Goal: Task Accomplishment & Management: Complete application form

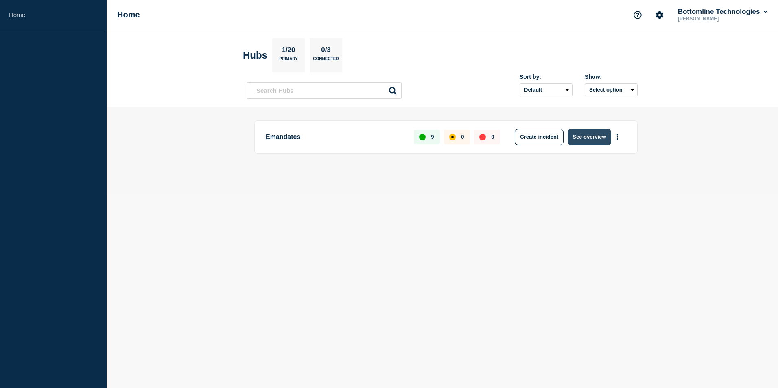
click at [581, 135] on button "See overview" at bounding box center [588, 137] width 43 height 16
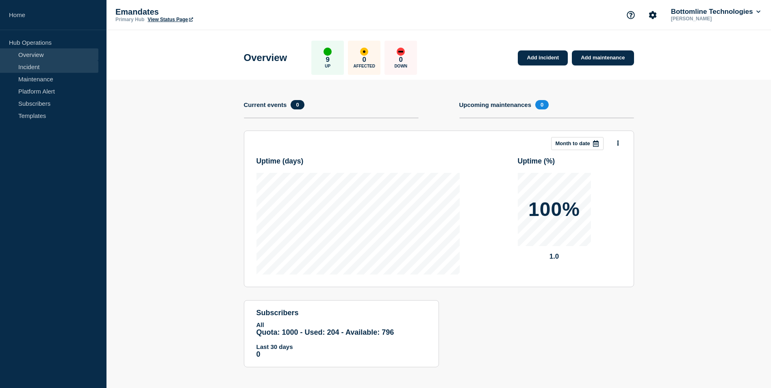
click at [31, 67] on link "Incident" at bounding box center [49, 67] width 98 height 12
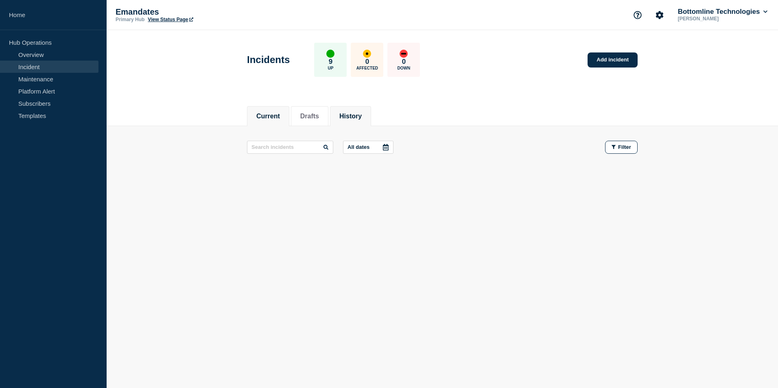
click at [357, 115] on button "History" at bounding box center [350, 116] width 22 height 7
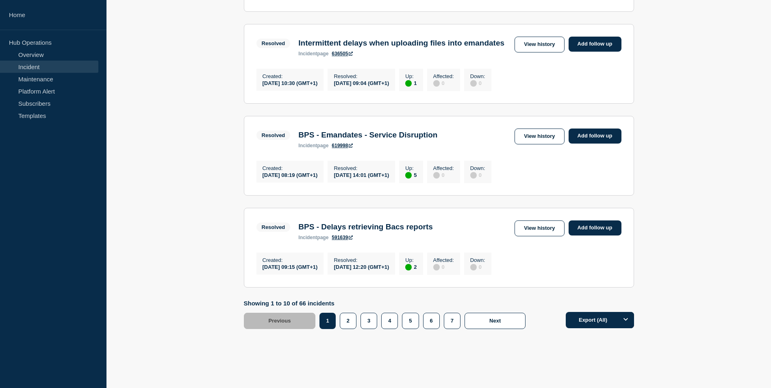
scroll to position [813, 0]
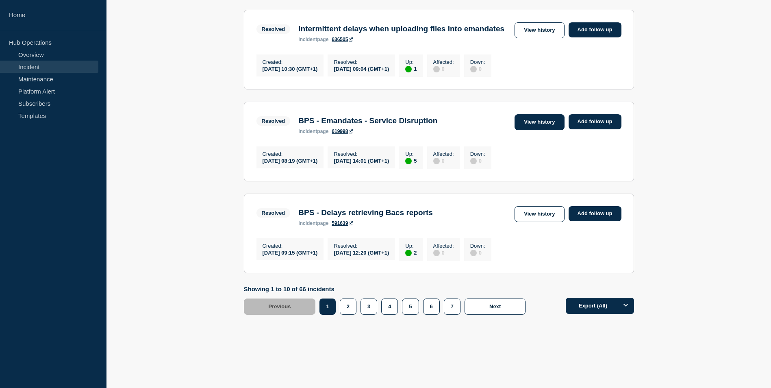
click at [554, 130] on link "View history" at bounding box center [540, 122] width 50 height 16
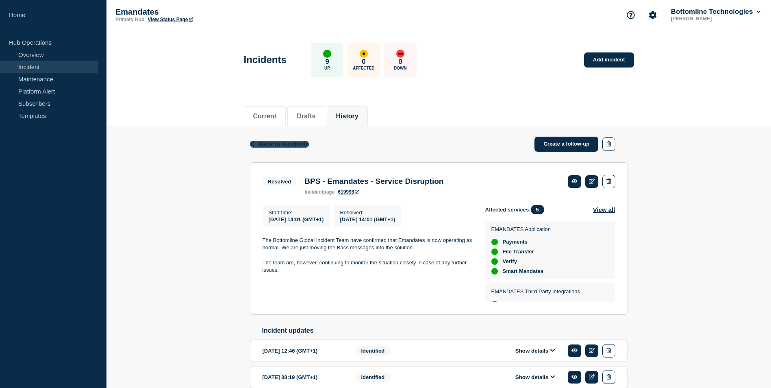
click at [285, 143] on span "Back to Incidents" at bounding box center [284, 144] width 50 height 7
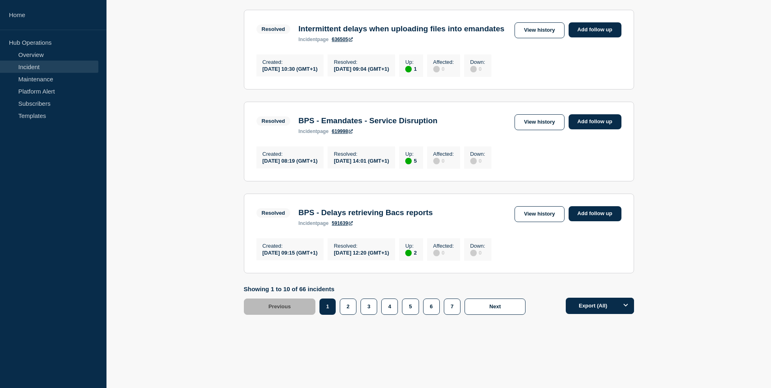
scroll to position [813, 0]
click at [344, 315] on button "2" at bounding box center [348, 307] width 17 height 16
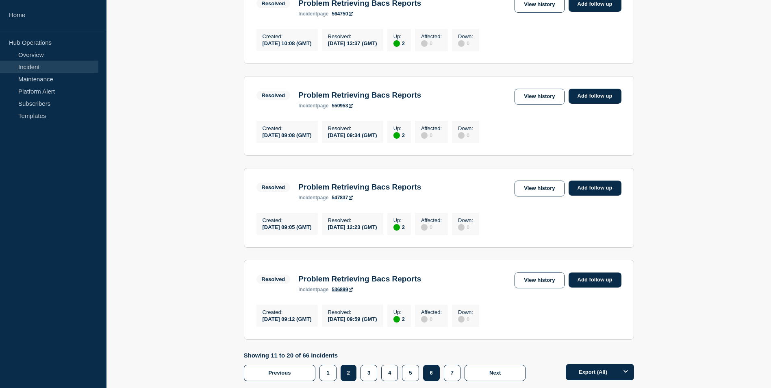
scroll to position [813, 0]
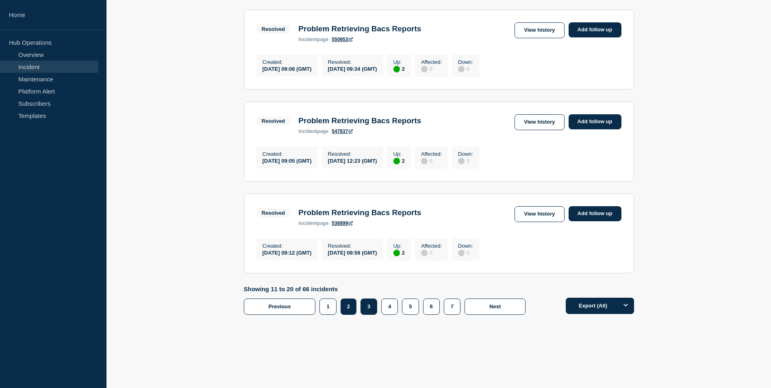
click at [366, 315] on button "3" at bounding box center [369, 307] width 17 height 16
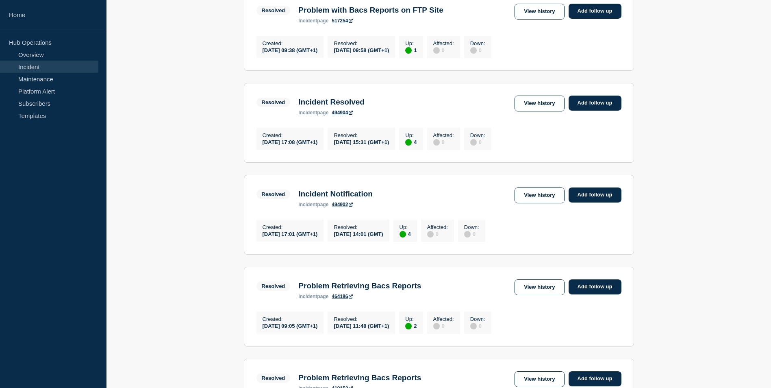
scroll to position [447, 0]
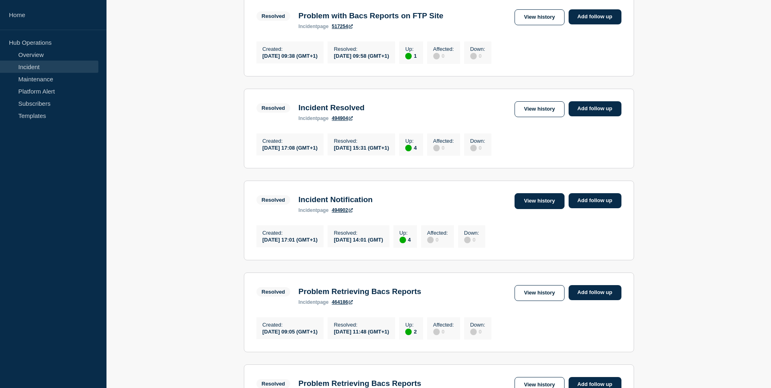
click at [537, 209] on link "View history" at bounding box center [540, 201] width 50 height 16
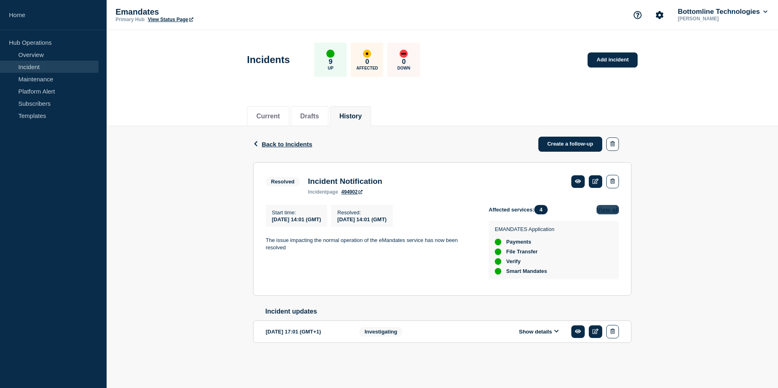
click at [608, 207] on button "View all" at bounding box center [607, 209] width 22 height 9
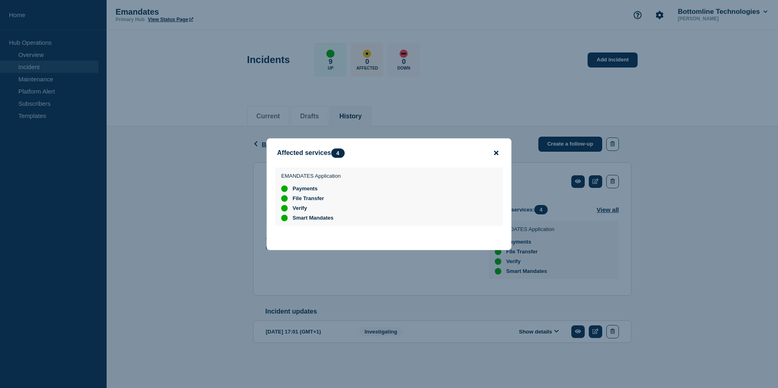
click at [496, 151] on icon "close button" at bounding box center [496, 152] width 4 height 4
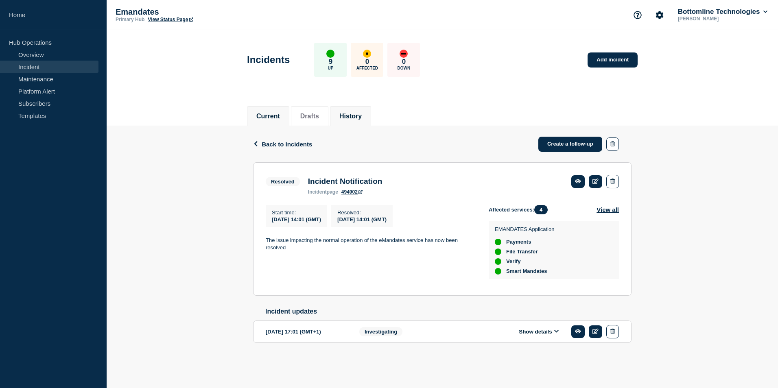
click at [277, 113] on button "Current" at bounding box center [268, 116] width 24 height 7
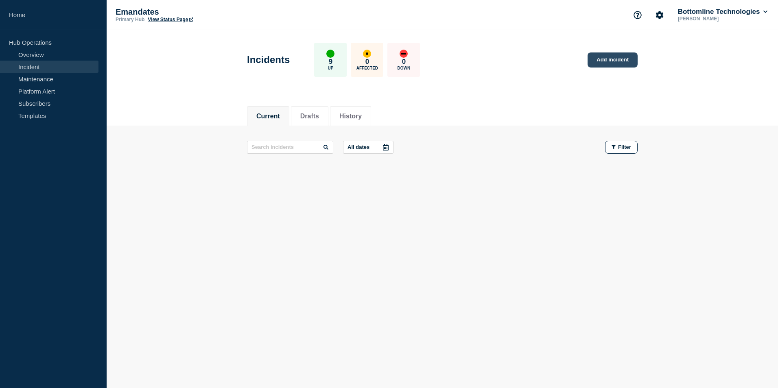
click at [620, 61] on link "Add incident" at bounding box center [612, 59] width 50 height 15
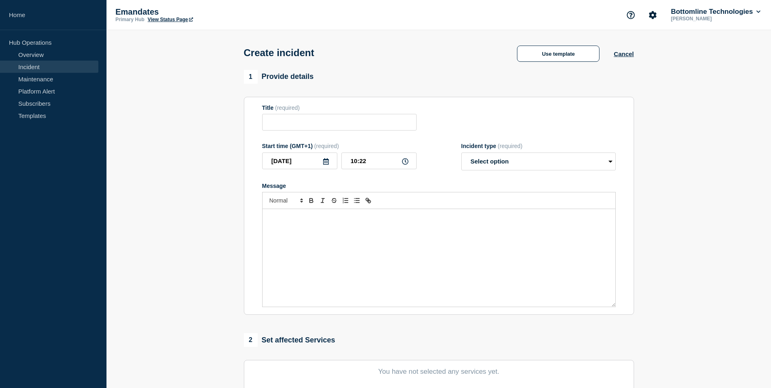
click at [33, 65] on link "Incident" at bounding box center [49, 67] width 98 height 12
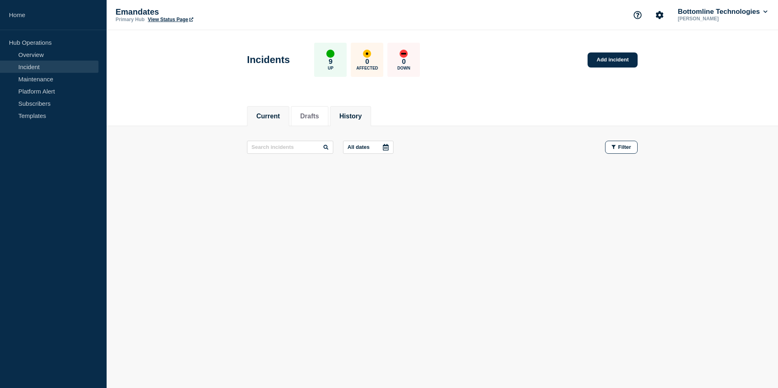
click at [361, 116] on button "History" at bounding box center [350, 116] width 22 height 7
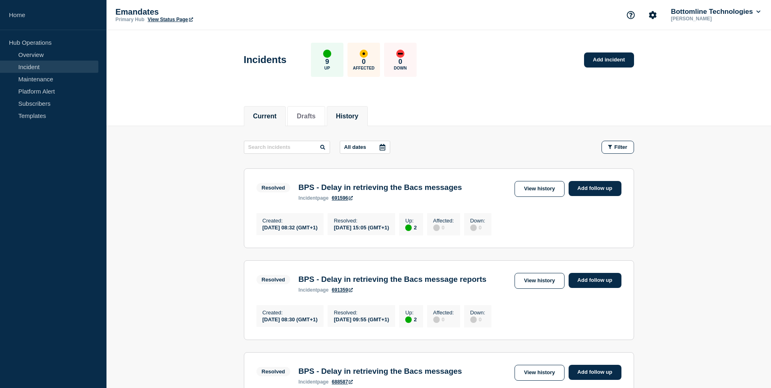
click at [267, 119] on button "Current" at bounding box center [265, 116] width 24 height 7
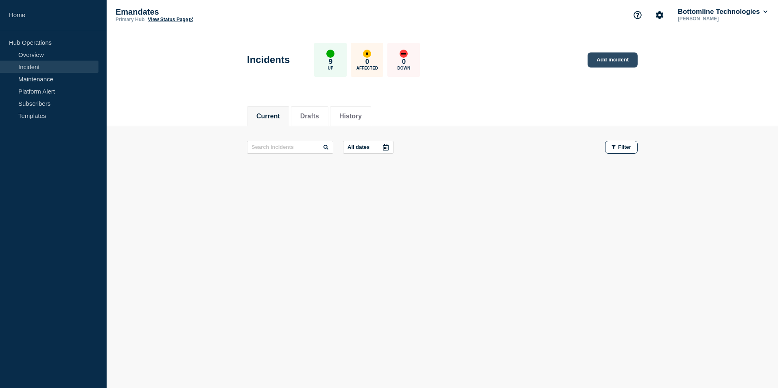
click at [622, 57] on link "Add incident" at bounding box center [612, 59] width 50 height 15
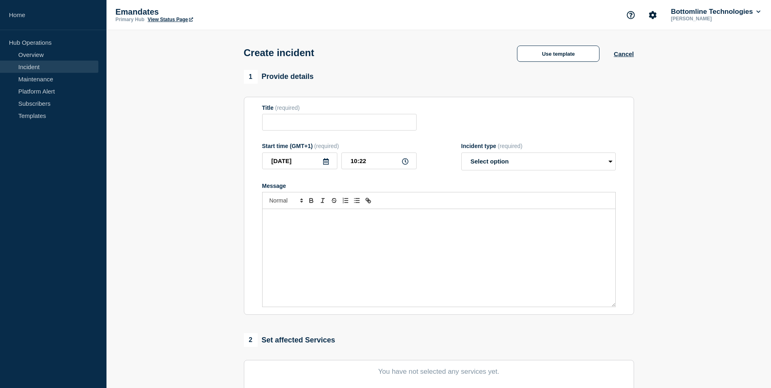
click at [29, 67] on link "Incident" at bounding box center [49, 67] width 98 height 12
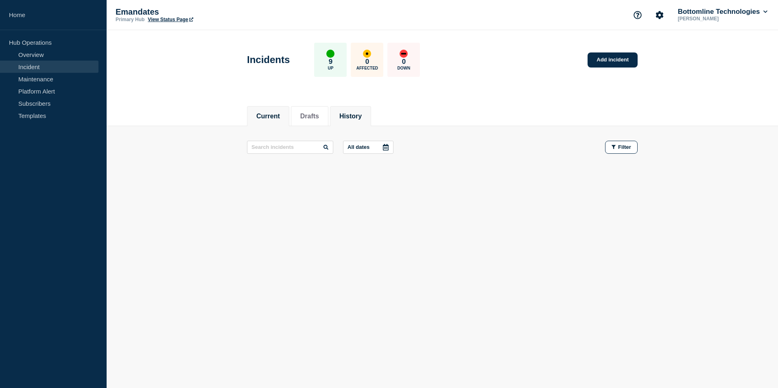
click at [355, 113] on button "History" at bounding box center [350, 116] width 22 height 7
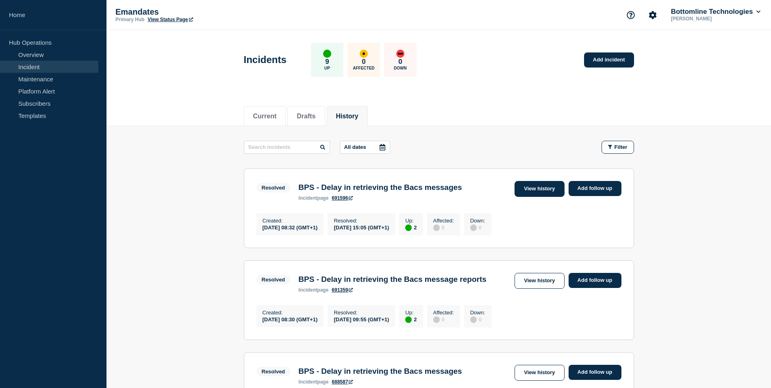
click at [532, 189] on link "View history" at bounding box center [540, 189] width 50 height 16
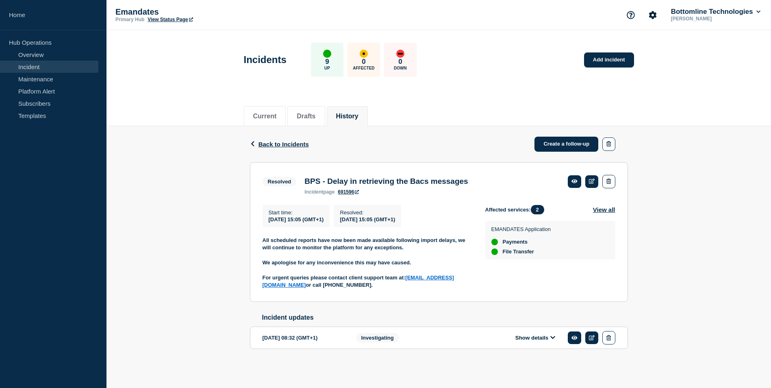
scroll to position [4, 0]
click at [549, 338] on button "Show details" at bounding box center [535, 337] width 45 height 7
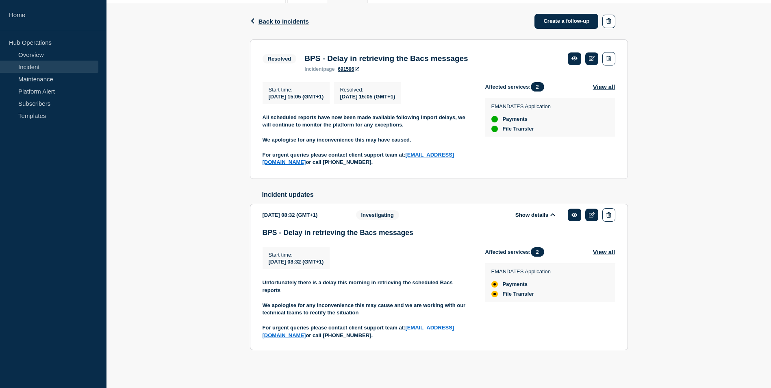
scroll to position [129, 0]
drag, startPoint x: 259, startPoint y: 282, endPoint x: 403, endPoint y: 336, distance: 153.3
click at [403, 336] on section "[DATE] 08:32 (GMT+1) Show details Investigating BPS - Delay in retrieving the B…" at bounding box center [439, 277] width 378 height 146
drag, startPoint x: 403, startPoint y: 336, endPoint x: 342, endPoint y: 306, distance: 67.5
copy div "Unfortunately there is a delay this morning in retrieving the scheduled Bacs re…"
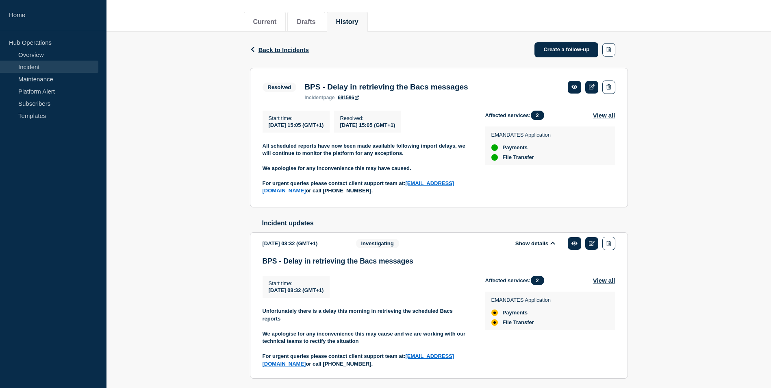
scroll to position [7, 0]
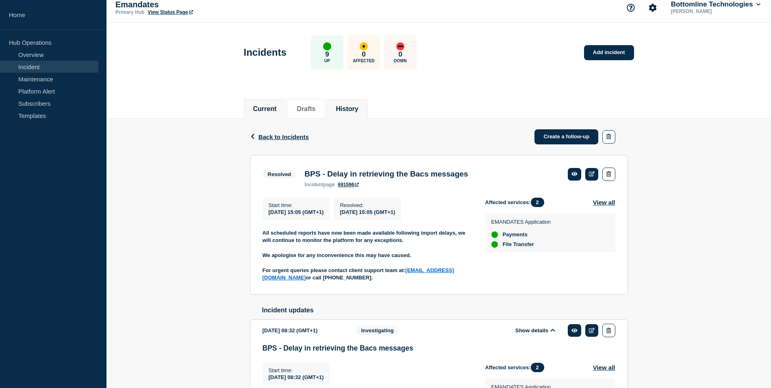
click at [276, 105] on button "Current" at bounding box center [265, 108] width 24 height 7
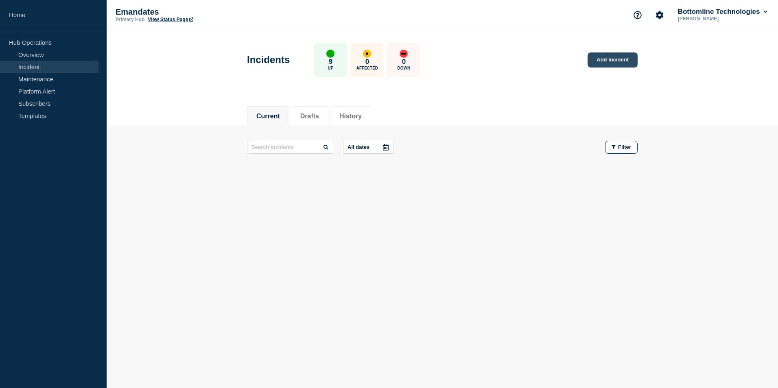
click at [616, 62] on link "Add incident" at bounding box center [612, 59] width 50 height 15
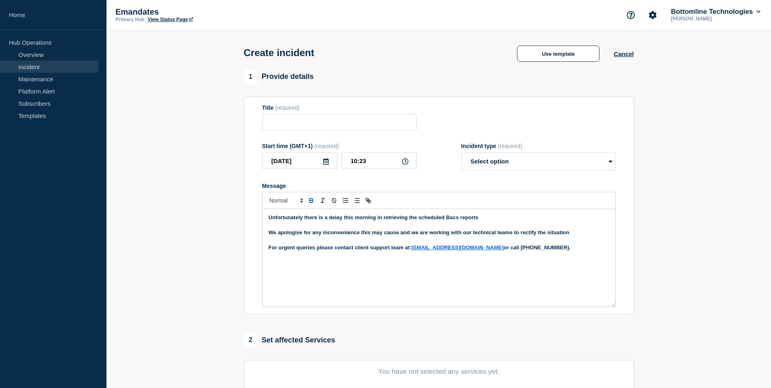
click at [305, 218] on strong "Unfortunately there is a delay this morning in retrieving the scheduled Bacs re…" at bounding box center [374, 217] width 210 height 6
click at [291, 125] on input "Title" at bounding box center [339, 122] width 155 height 17
type input "BPS - Emandates"
click at [515, 163] on select "Select option Investigating Identified Monitoring" at bounding box center [539, 162] width 155 height 18
select select "investigating"
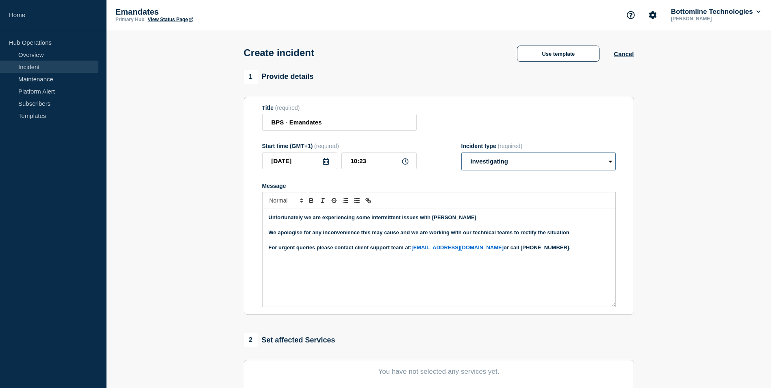
click at [462, 154] on select "Select option Investigating Identified Monitoring" at bounding box center [539, 162] width 155 height 18
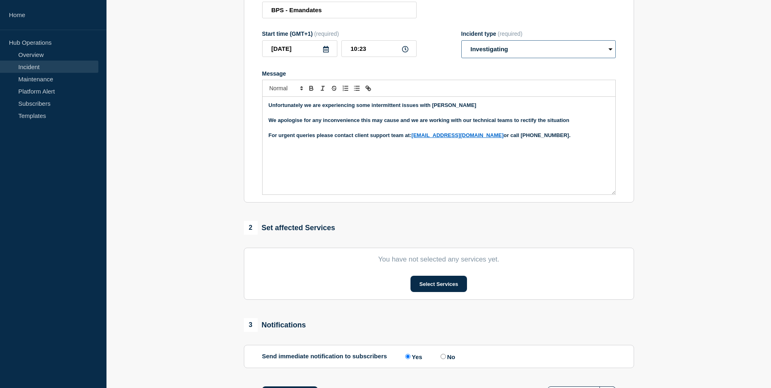
scroll to position [122, 0]
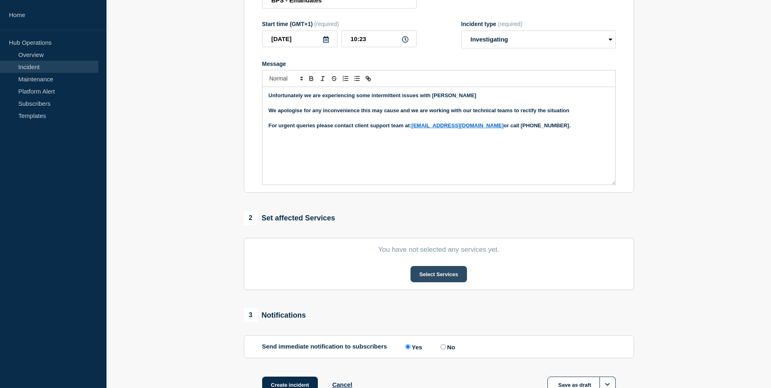
click at [452, 274] on button "Select Services" at bounding box center [439, 274] width 57 height 16
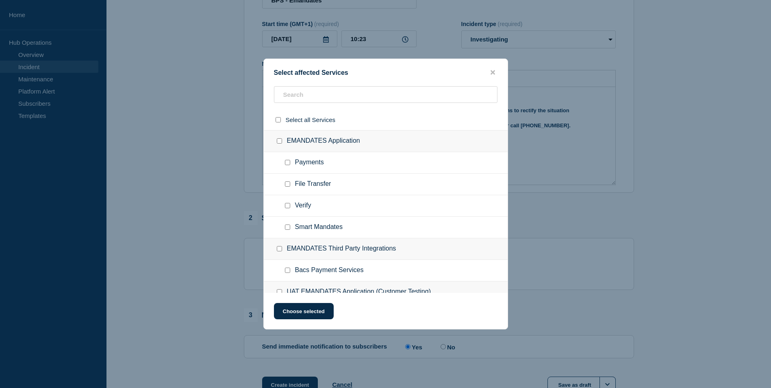
click at [280, 139] on input "EMANDATES Application checkbox" at bounding box center [279, 140] width 5 height 5
checkbox input "true"
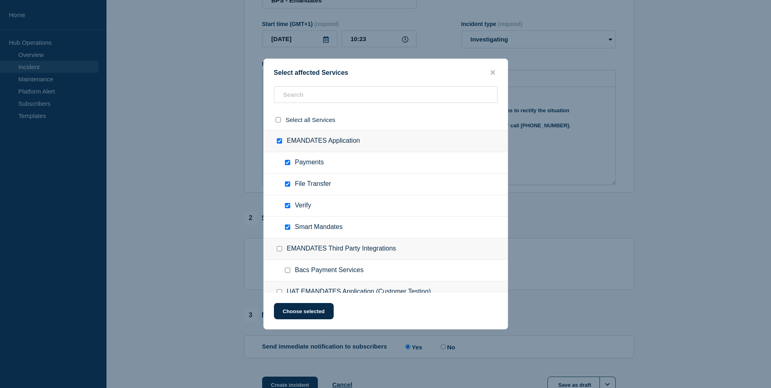
checkbox input "true"
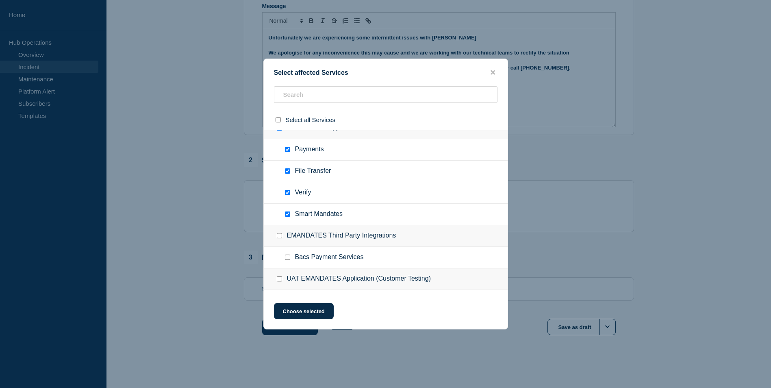
scroll to position [0, 0]
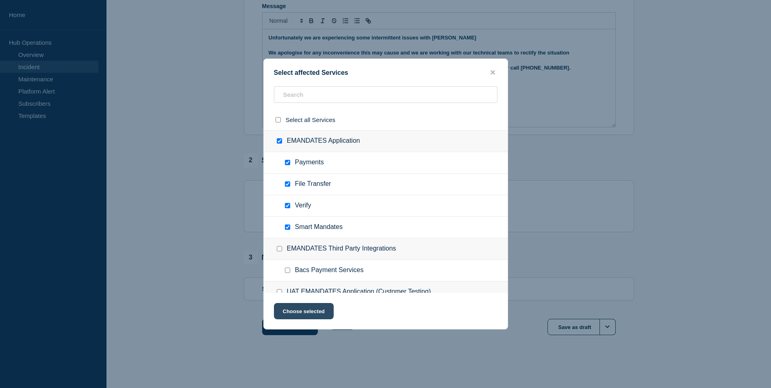
click at [317, 309] on button "Choose selected" at bounding box center [304, 311] width 60 height 16
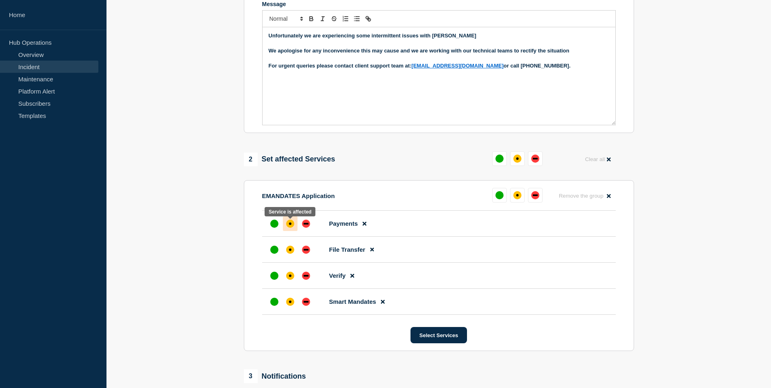
click at [292, 228] on div "affected" at bounding box center [290, 224] width 8 height 8
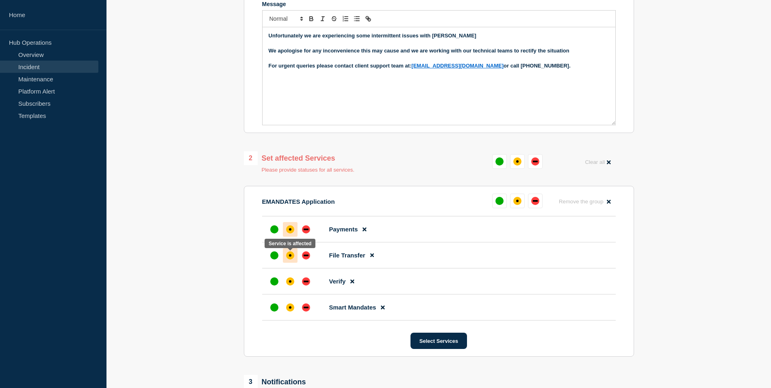
click at [287, 258] on div "affected" at bounding box center [290, 255] width 8 height 8
click at [291, 283] on div "affected" at bounding box center [290, 281] width 2 height 2
click at [292, 309] on div "affected" at bounding box center [290, 307] width 8 height 8
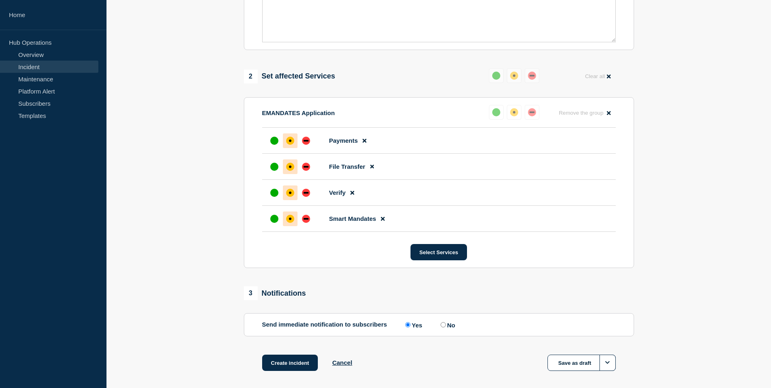
scroll to position [303, 0]
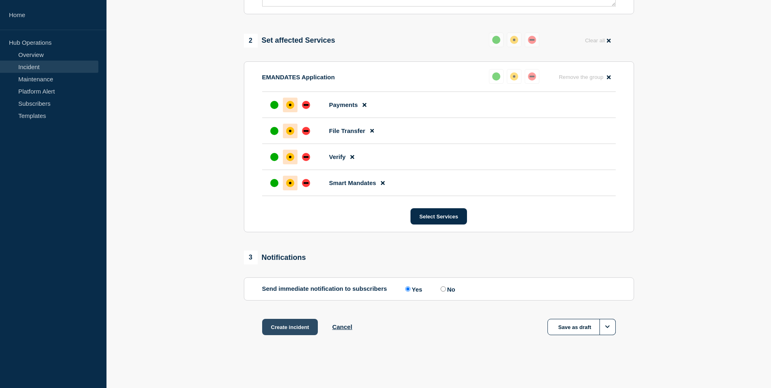
click at [294, 327] on button "Create incident" at bounding box center [290, 327] width 56 height 16
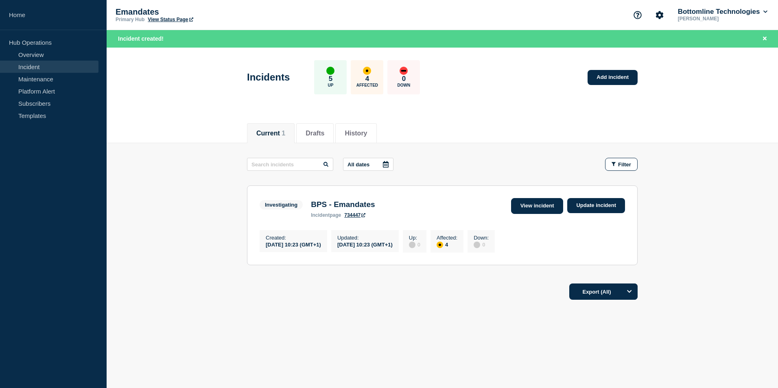
click at [532, 209] on link "View incident" at bounding box center [537, 206] width 52 height 16
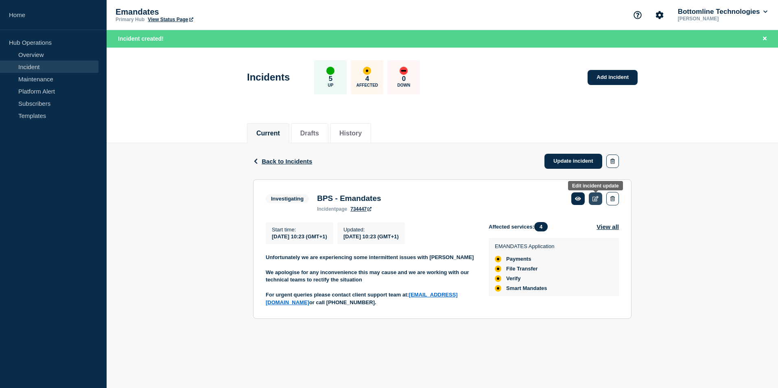
click at [595, 198] on icon at bounding box center [595, 198] width 6 height 5
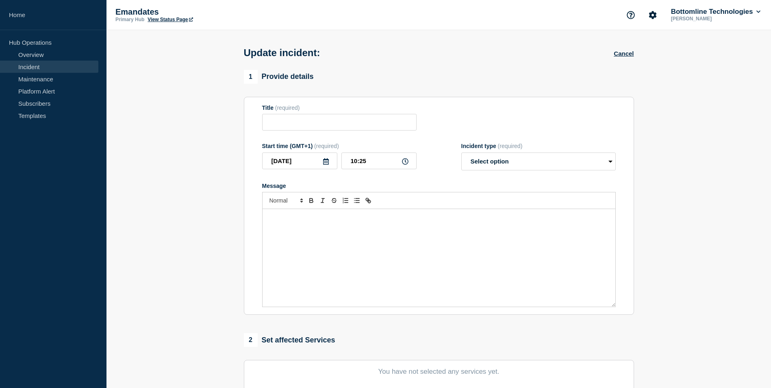
type input "BPS - Emandates"
type input "10:23"
select select "investigating"
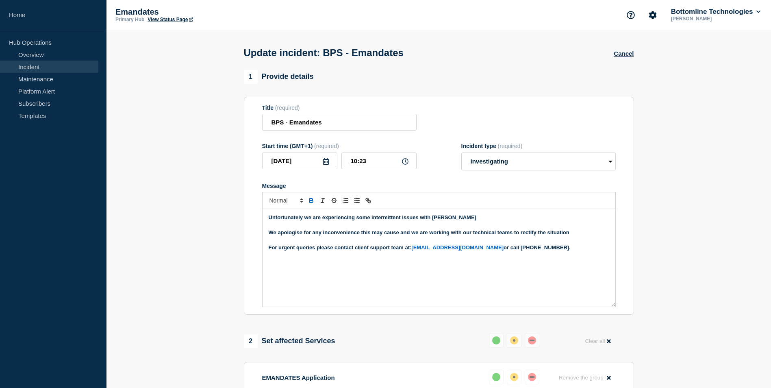
drag, startPoint x: 575, startPoint y: 233, endPoint x: 584, endPoint y: 232, distance: 9.4
click at [575, 233] on p "We apologise for any inconvenience this may cause and we are working with our t…" at bounding box center [439, 232] width 341 height 7
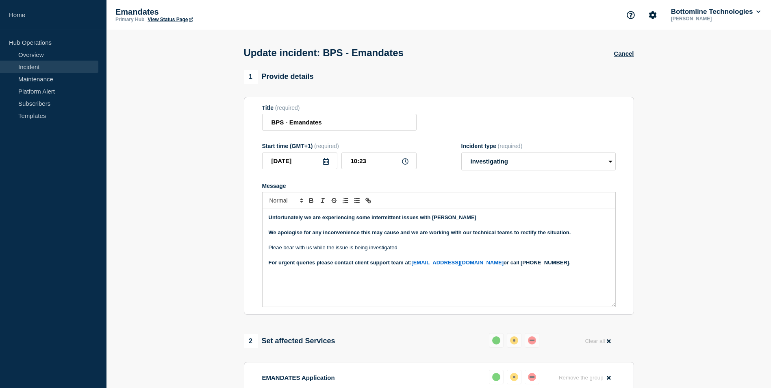
click at [277, 251] on p "Pleae bear with us while the issue is being investigated" at bounding box center [439, 247] width 341 height 7
click at [281, 251] on p "Pleae bear with us while the issue is being investigated" at bounding box center [439, 247] width 341 height 7
click at [353, 283] on div "Unfortunately we are experiencing some intermittent issues with [PERSON_NAME] W…" at bounding box center [439, 258] width 353 height 98
drag, startPoint x: 268, startPoint y: 248, endPoint x: 411, endPoint y: 248, distance: 142.8
click at [411, 248] on div "Unfortunately we are experiencing some intermittent issues with [PERSON_NAME] W…" at bounding box center [439, 258] width 353 height 98
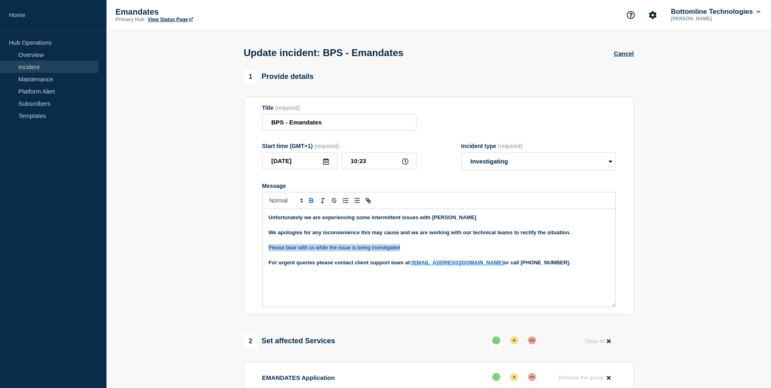
click at [313, 203] on icon "Toggle bold text" at bounding box center [311, 201] width 3 height 2
click at [419, 248] on p "Please bear with us while the issue is being investigated" at bounding box center [439, 247] width 341 height 7
drag, startPoint x: 438, startPoint y: 251, endPoint x: 450, endPoint y: 248, distance: 12.6
click at [438, 251] on p "Please bear with us while the issue is being investigated" at bounding box center [439, 247] width 341 height 7
drag, startPoint x: 453, startPoint y: 246, endPoint x: 467, endPoint y: 248, distance: 14.4
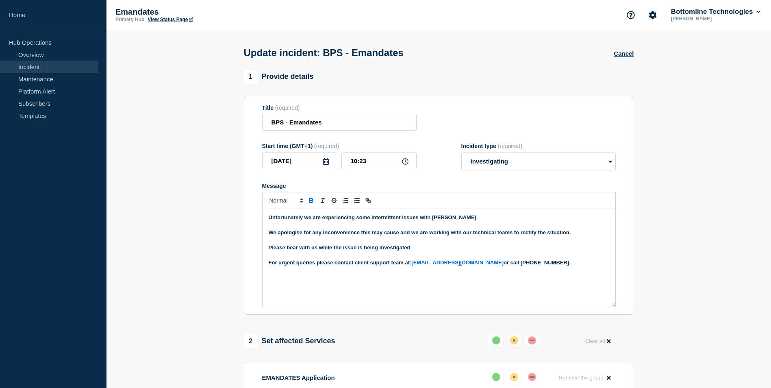
click at [454, 246] on p "Please bear with us while the issue is being investigated" at bounding box center [439, 247] width 341 height 7
click at [397, 281] on div "Unfortunately we are experiencing some intermittent issues with [PERSON_NAME] W…" at bounding box center [439, 258] width 353 height 98
click at [415, 250] on p "Please bear with us while the issue is being investigated" at bounding box center [439, 247] width 341 height 7
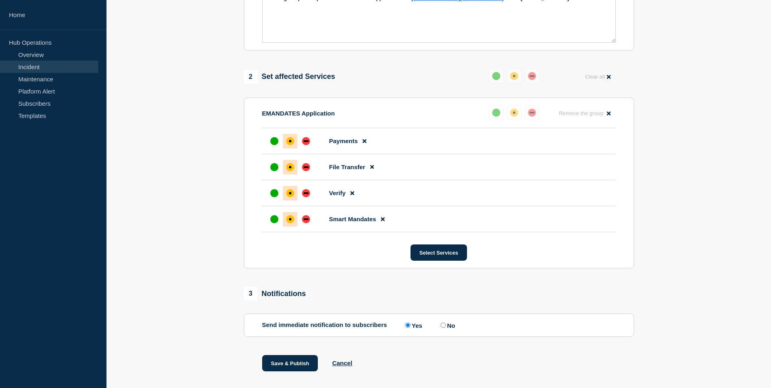
scroll to position [282, 0]
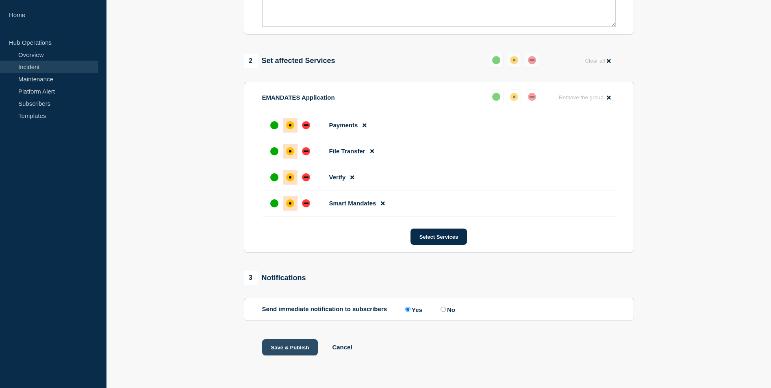
click at [297, 344] on button "Save & Publish" at bounding box center [290, 347] width 56 height 16
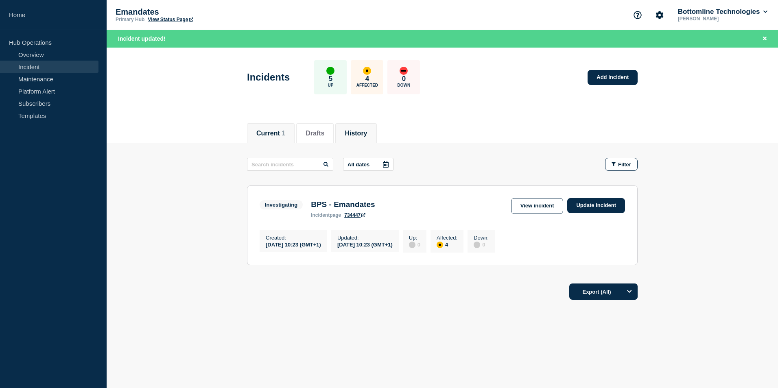
click at [367, 131] on button "History" at bounding box center [355, 133] width 22 height 7
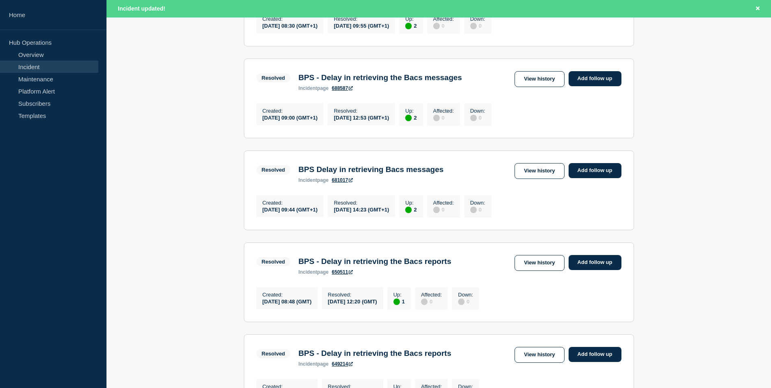
scroll to position [325, 0]
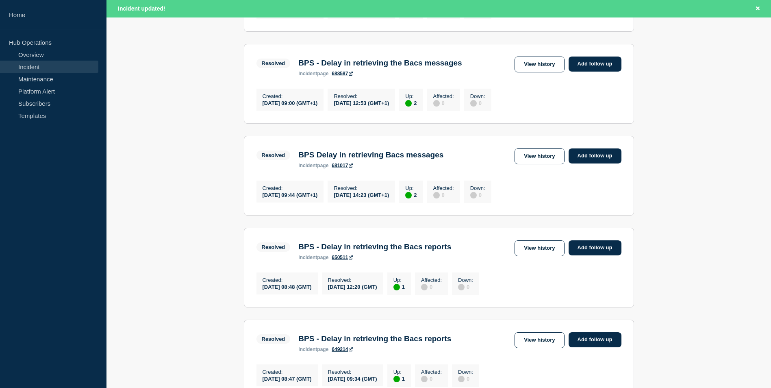
click at [345, 260] on link "650511" at bounding box center [342, 258] width 21 height 6
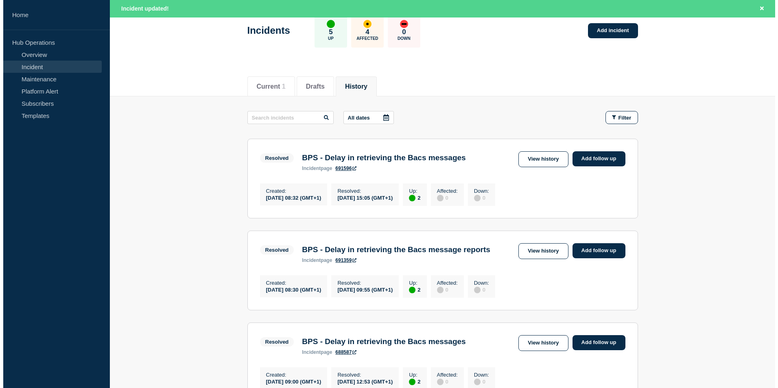
scroll to position [0, 0]
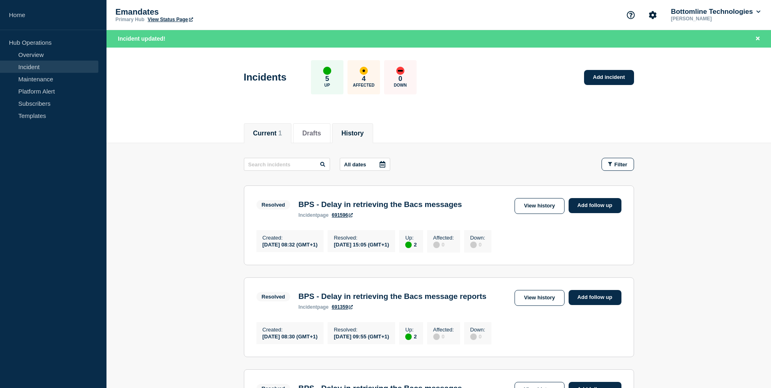
click at [272, 133] on button "Current 1" at bounding box center [267, 133] width 29 height 7
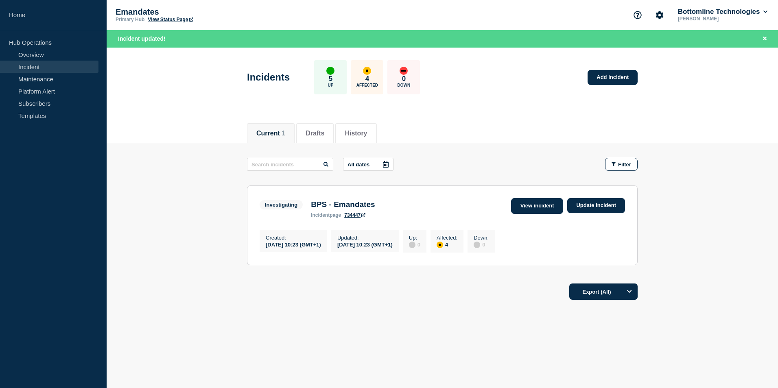
click at [525, 201] on link "View incident" at bounding box center [537, 206] width 52 height 16
